Goal: Task Accomplishment & Management: Manage account settings

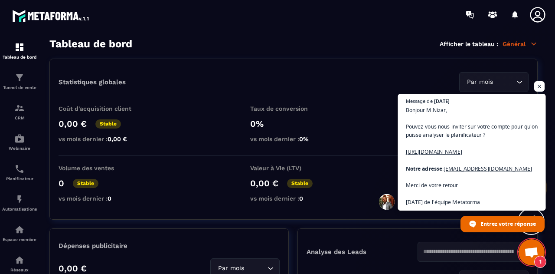
scroll to position [810, 0]
drag, startPoint x: 518, startPoint y: 173, endPoint x: 465, endPoint y: 170, distance: 52.6
click at [465, 170] on span "Bonjour M.[PERSON_NAME], Pouvez-vous nous inviter sur votre compte pour qu'on p…" at bounding box center [472, 155] width 132 height 100
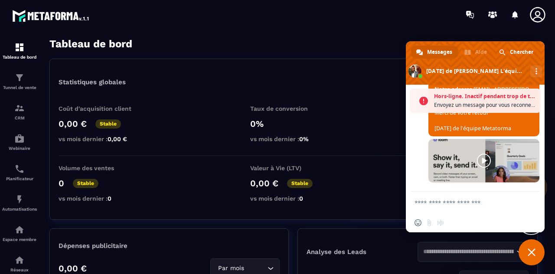
scroll to position [966, 0]
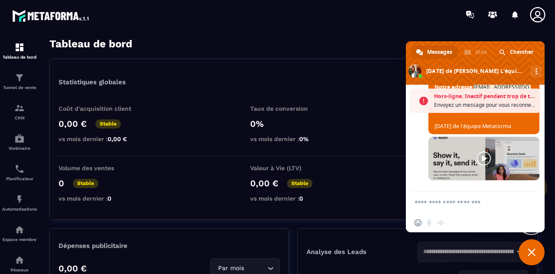
drag, startPoint x: 476, startPoint y: 155, endPoint x: 474, endPoint y: 147, distance: 8.3
click at [474, 134] on span "Bonjour M.[PERSON_NAME], Pouvez-vous nous inviter sur votre compte pour qu'on p…" at bounding box center [484, 75] width 111 height 117
copy span "[EMAIL_ADDRESS][DOMAIN_NAME]"
click at [537, 14] on icon at bounding box center [537, 14] width 17 height 17
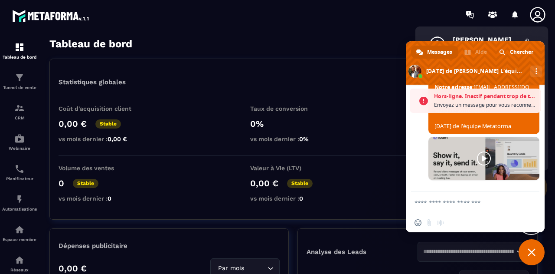
click at [531, 252] on span "Fermer le chat" at bounding box center [532, 252] width 8 height 8
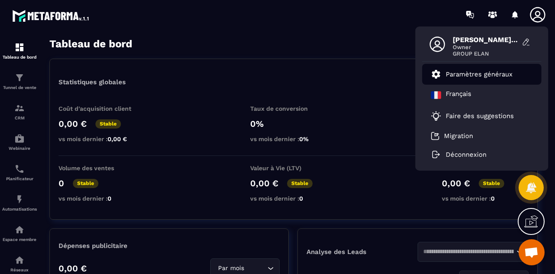
click at [482, 75] on p "Paramètres généraux" at bounding box center [479, 74] width 67 height 8
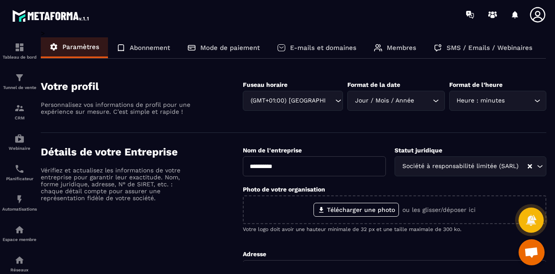
click at [394, 44] on p "Membres" at bounding box center [401, 48] width 29 height 8
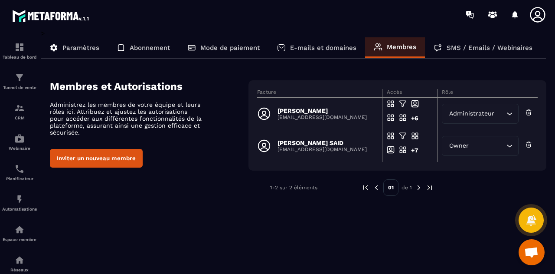
click at [107, 154] on button "Inviter un nouveau membre" at bounding box center [96, 158] width 93 height 19
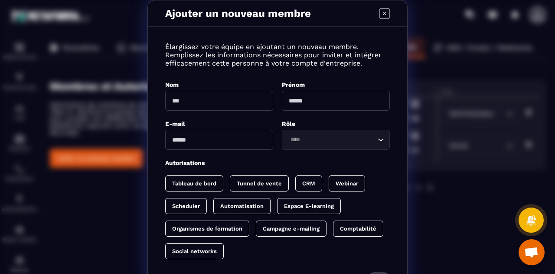
click at [178, 98] on input "Modal window" at bounding box center [219, 101] width 108 height 20
type input "*********"
click at [315, 102] on input "Modal window" at bounding box center [336, 101] width 108 height 20
type input "*********"
click at [205, 140] on input "Modal window" at bounding box center [219, 140] width 108 height 20
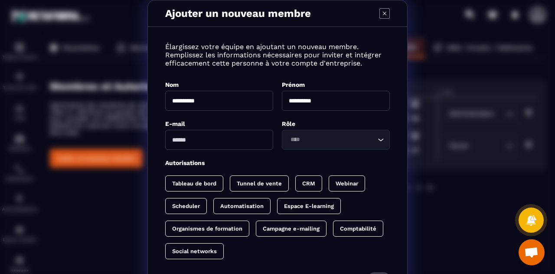
paste input "**********"
type input "**********"
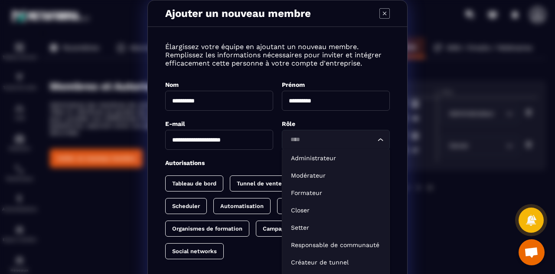
click at [314, 138] on input "Search for option" at bounding box center [332, 140] width 88 height 10
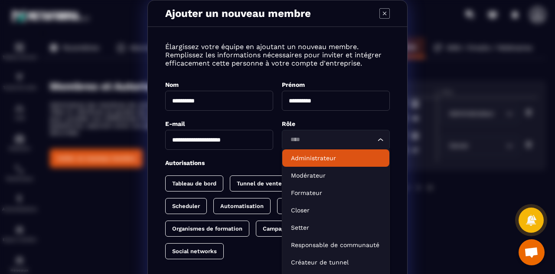
click at [317, 156] on p "Administrateur" at bounding box center [336, 158] width 90 height 9
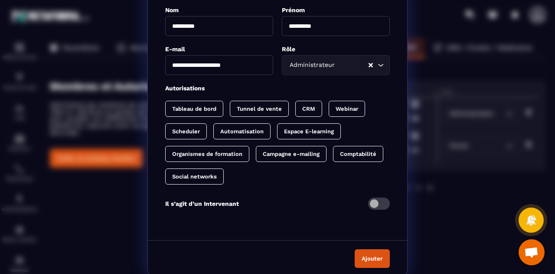
scroll to position [75, 0]
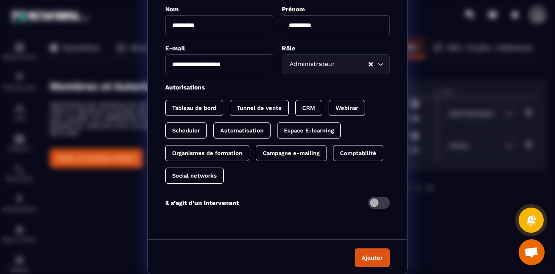
click at [184, 105] on p "Tableau de bord" at bounding box center [194, 108] width 44 height 7
click at [245, 105] on p "Tunnel de vente" at bounding box center [267, 108] width 45 height 7
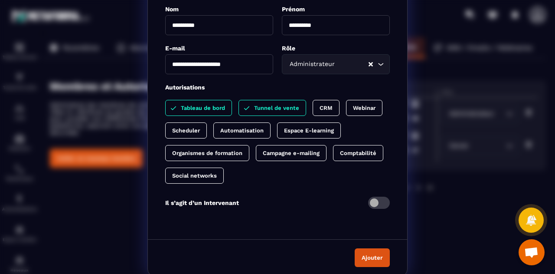
click at [326, 105] on p "CRM" at bounding box center [326, 108] width 13 height 7
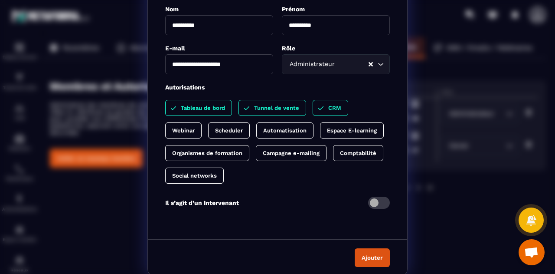
click at [195, 127] on p "Webinar" at bounding box center [183, 130] width 23 height 7
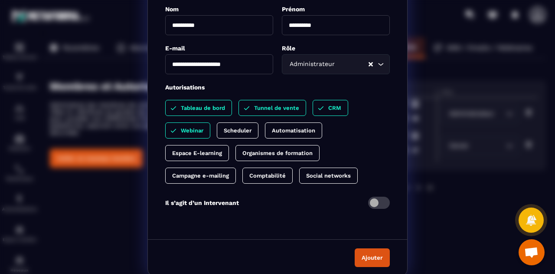
click at [287, 127] on p "Automatisation" at bounding box center [293, 130] width 43 height 7
click at [236, 127] on p "Scheduler" at bounding box center [238, 130] width 28 height 7
click at [209, 150] on p "Espace E-learning" at bounding box center [197, 153] width 50 height 7
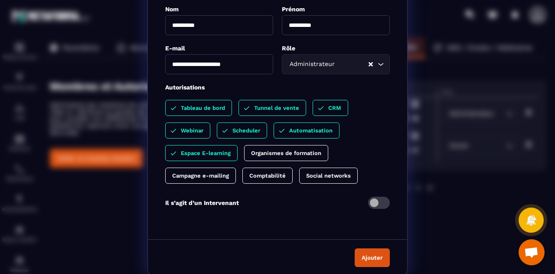
click at [256, 151] on p "Organismes de formation" at bounding box center [286, 153] width 70 height 7
click at [210, 173] on p "Campagne e-mailing" at bounding box center [200, 175] width 57 height 7
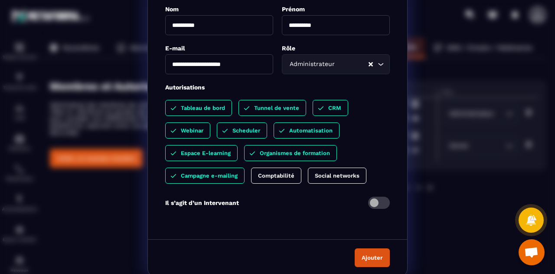
click at [270, 172] on p "Comptabilité" at bounding box center [276, 175] width 36 height 7
click at [346, 167] on div "Social networks" at bounding box center [346, 175] width 59 height 16
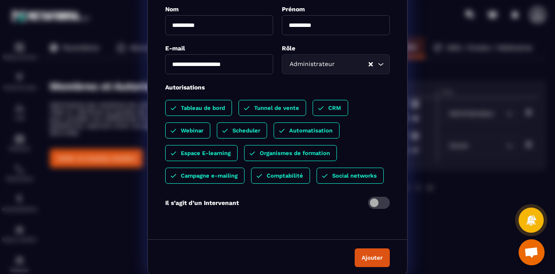
click at [370, 254] on button "Ajouter" at bounding box center [372, 257] width 35 height 19
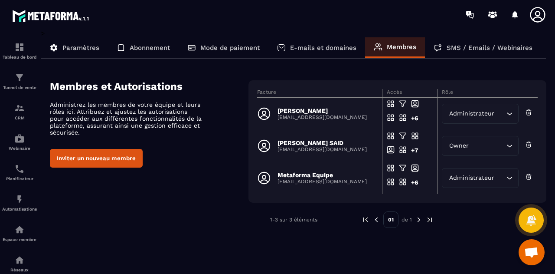
click at [529, 252] on span "Ouvrir le chat" at bounding box center [531, 253] width 14 height 12
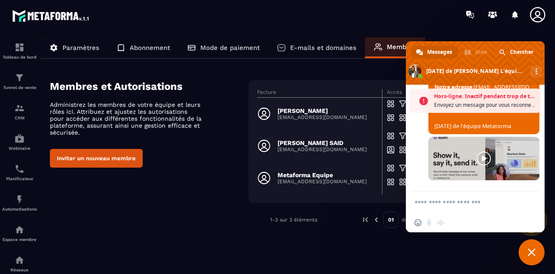
scroll to position [1029, 0]
click at [463, 202] on textarea "Entrez votre message..." at bounding box center [467, 202] width 104 height 22
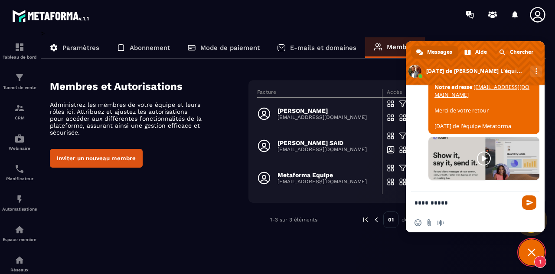
type textarea "**********"
click at [527, 203] on span "Envoyer" at bounding box center [530, 202] width 7 height 7
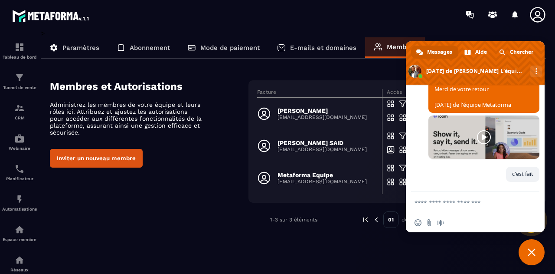
scroll to position [1126, 0]
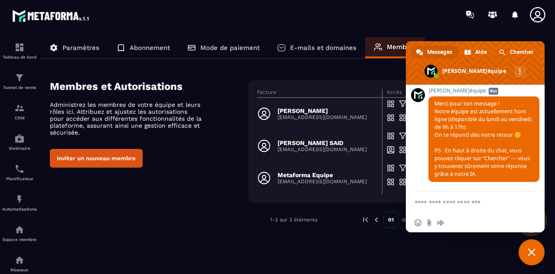
click at [532, 251] on span "Fermer le chat" at bounding box center [532, 252] width 8 height 8
